Goal: Complete application form

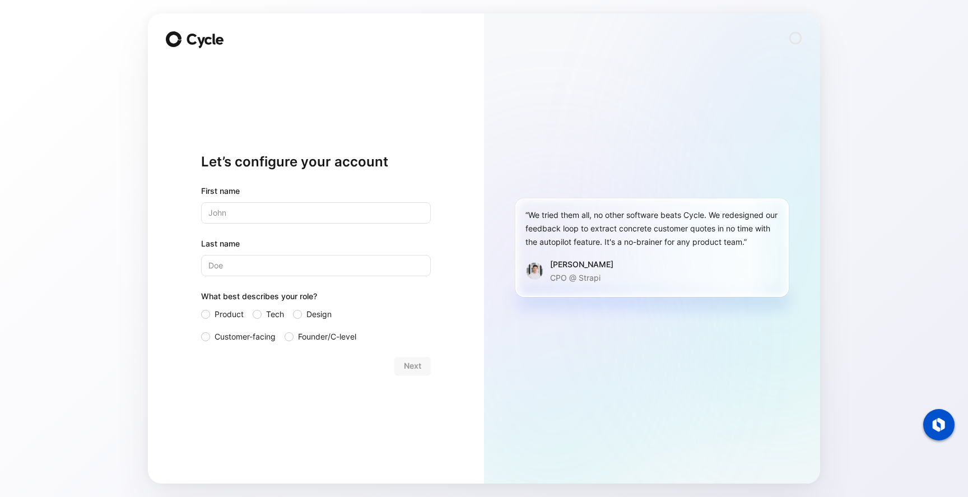
click at [344, 215] on input "text" at bounding box center [316, 212] width 230 height 21
type input "[PERSON_NAME]"
click at [325, 268] on input "Last name" at bounding box center [316, 265] width 230 height 21
type input "[DEMOGRAPHIC_DATA]"
click at [204, 311] on div at bounding box center [205, 314] width 9 height 9
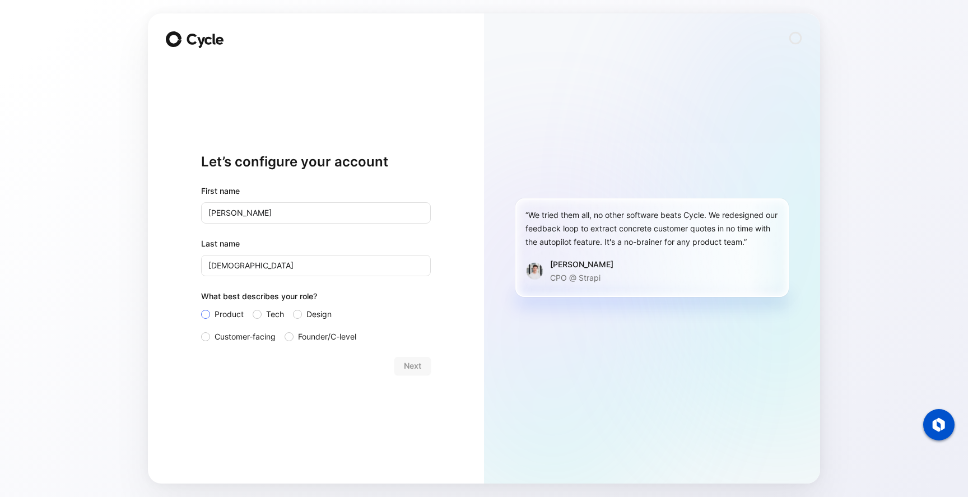
click at [201, 308] on input "Product" at bounding box center [201, 308] width 0 height 0
click at [412, 369] on span "Next" at bounding box center [412, 365] width 17 height 13
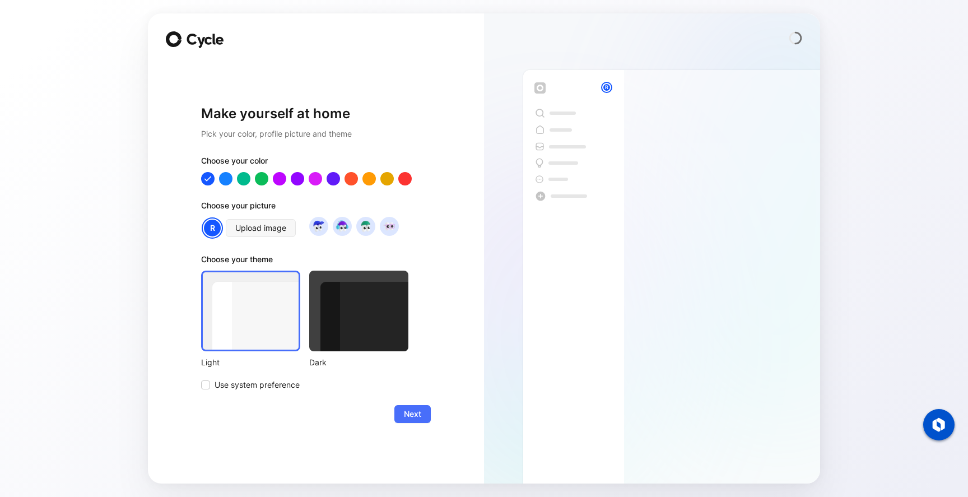
click at [362, 332] on div at bounding box center [358, 311] width 99 height 81
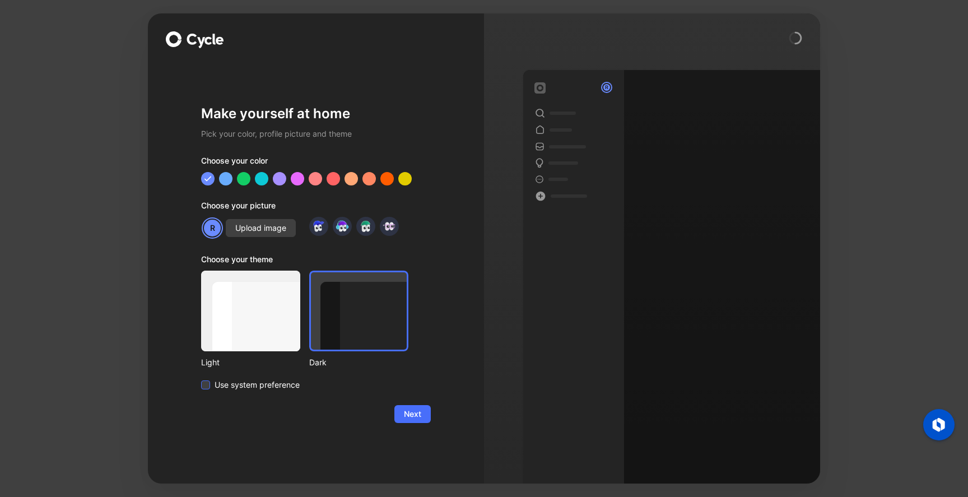
click at [202, 383] on icon at bounding box center [205, 384] width 7 height 7
click at [201, 378] on input "Use system preference" at bounding box center [201, 378] width 0 height 0
click at [411, 412] on span "Next" at bounding box center [412, 413] width 17 height 13
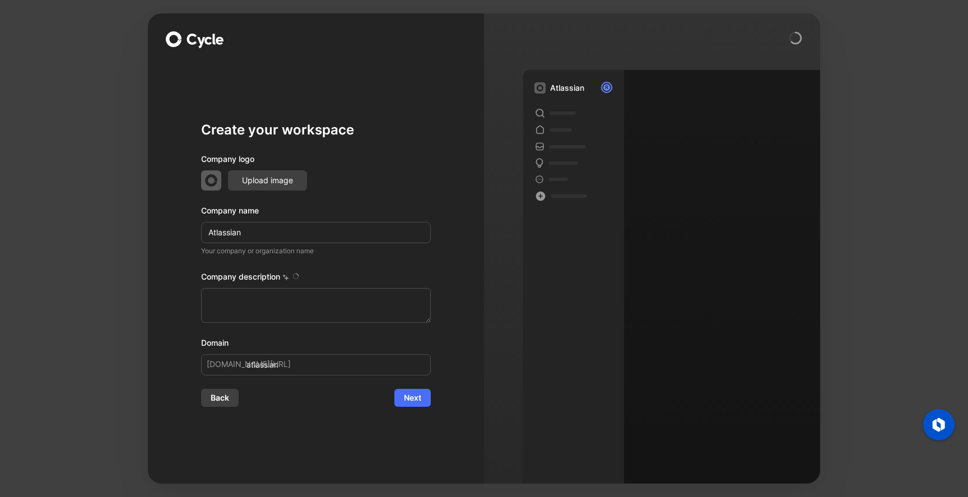
type textarea "Atlassian is a global software company founded in [DATE] in [GEOGRAPHIC_DATA], …"
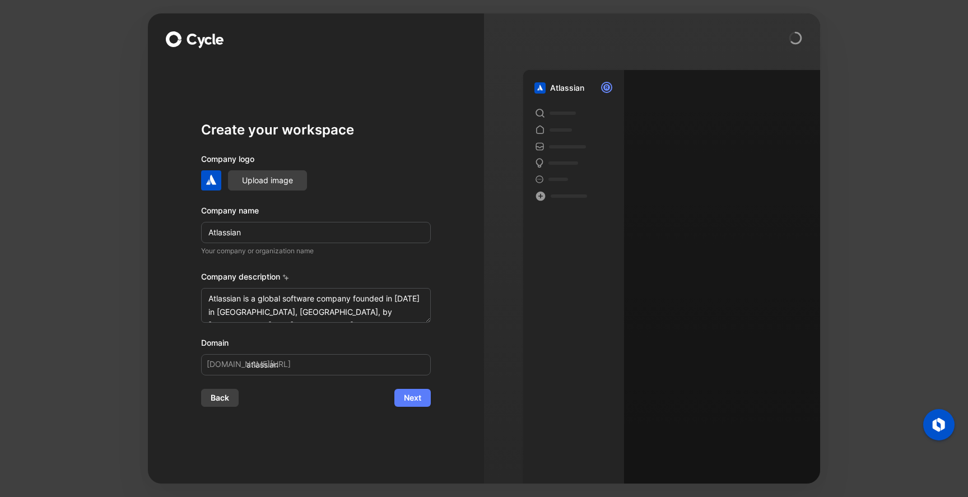
click at [418, 396] on span "Next" at bounding box center [412, 397] width 17 height 13
